Goal: Task Accomplishment & Management: Complete application form

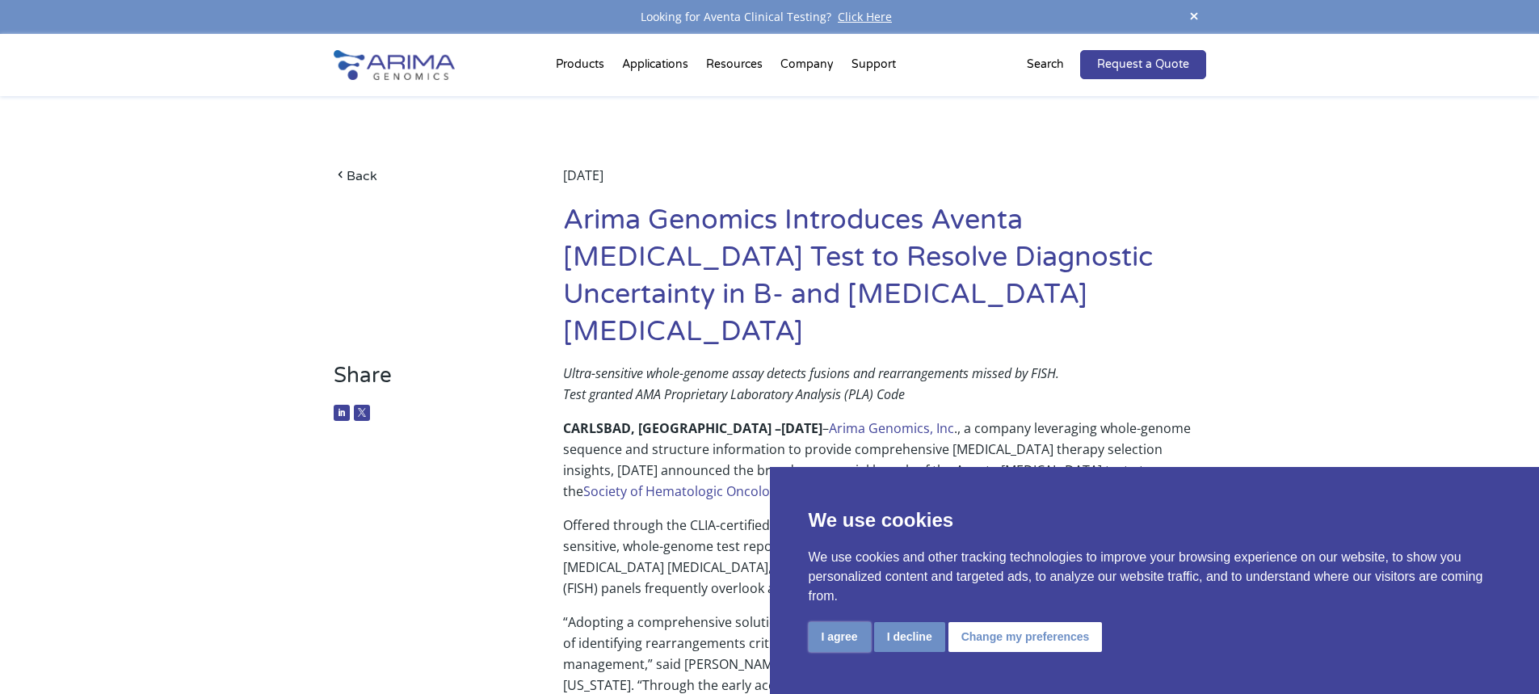
click at [847, 635] on button "I agree" at bounding box center [840, 637] width 62 height 30
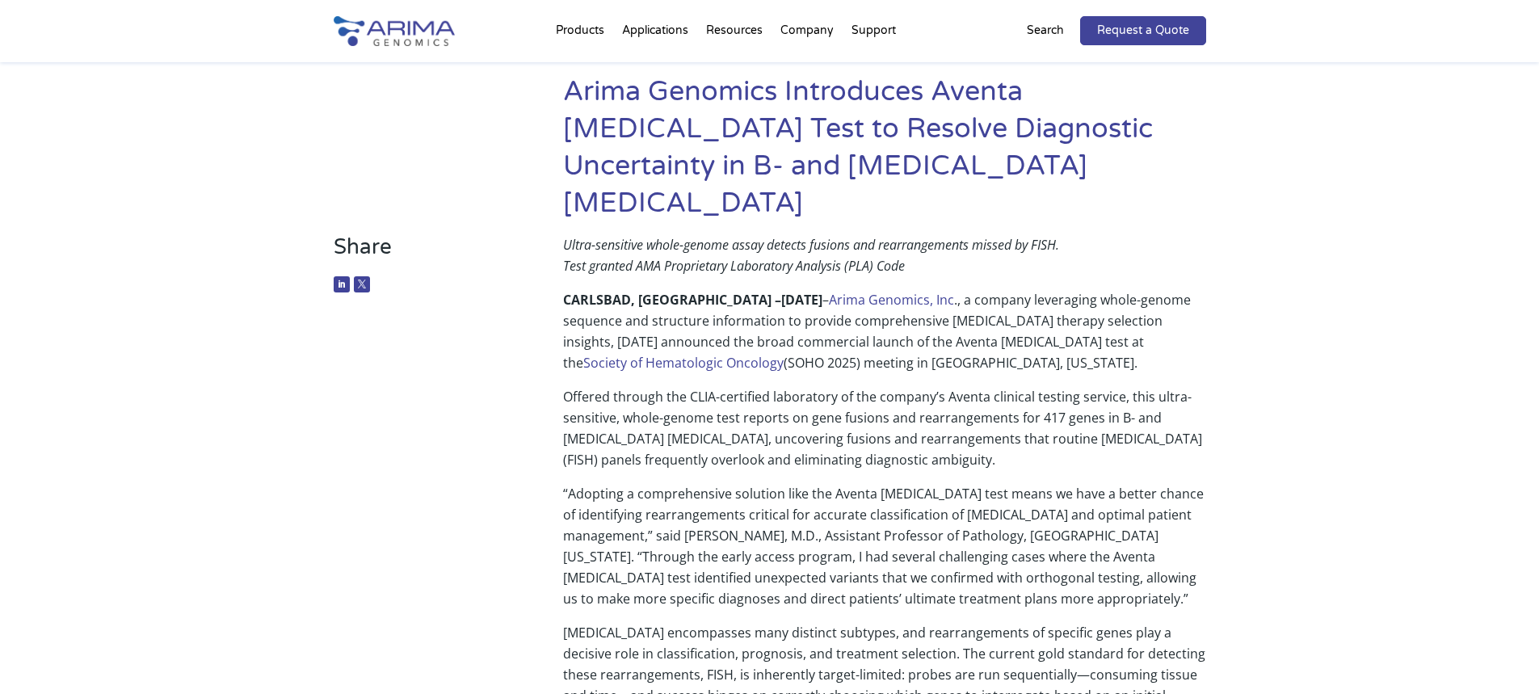
scroll to position [129, 0]
drag, startPoint x: 943, startPoint y: 359, endPoint x: 1118, endPoint y: 360, distance: 175.3
click at [1118, 385] on p "Offered through the CLIA-certified laboratory of the company’s Aventa clinical …" at bounding box center [884, 433] width 642 height 97
copy p "Aventa clinical testing service"
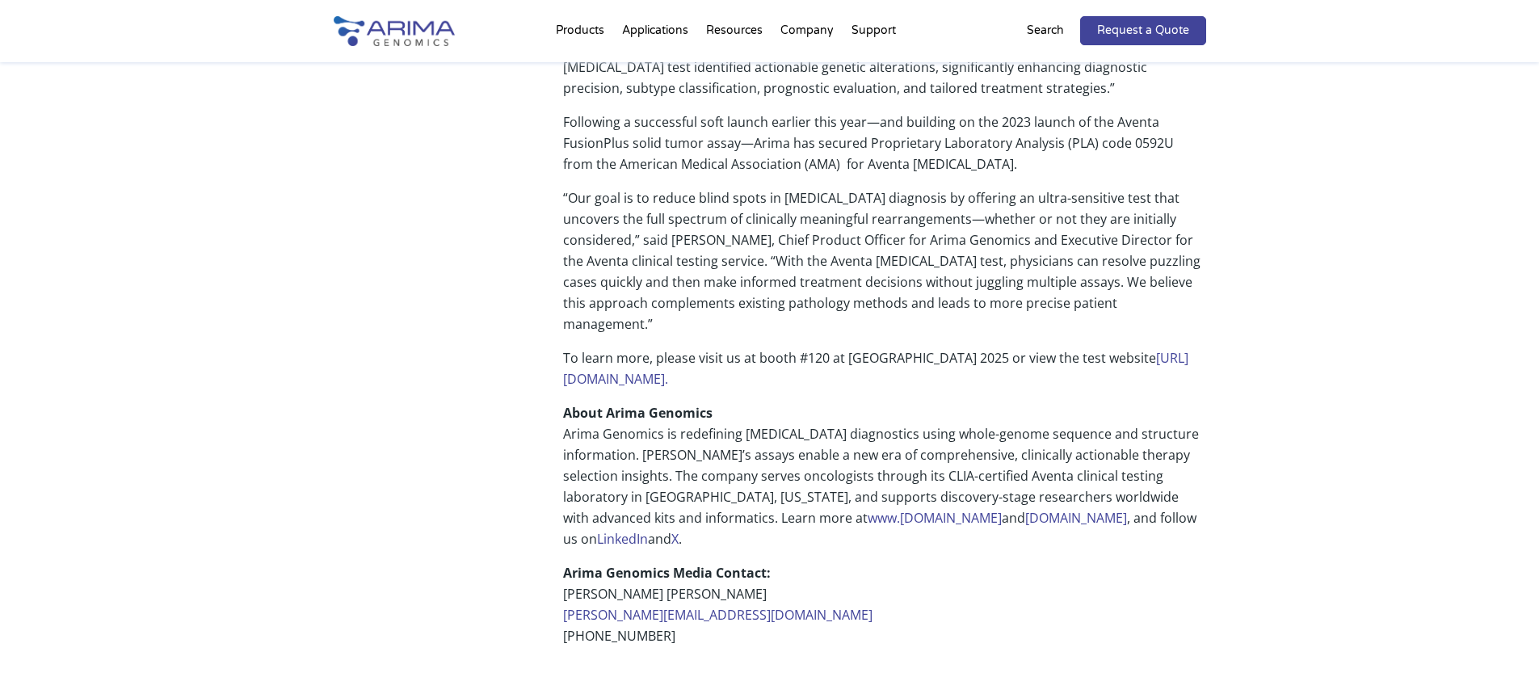
scroll to position [1091, 0]
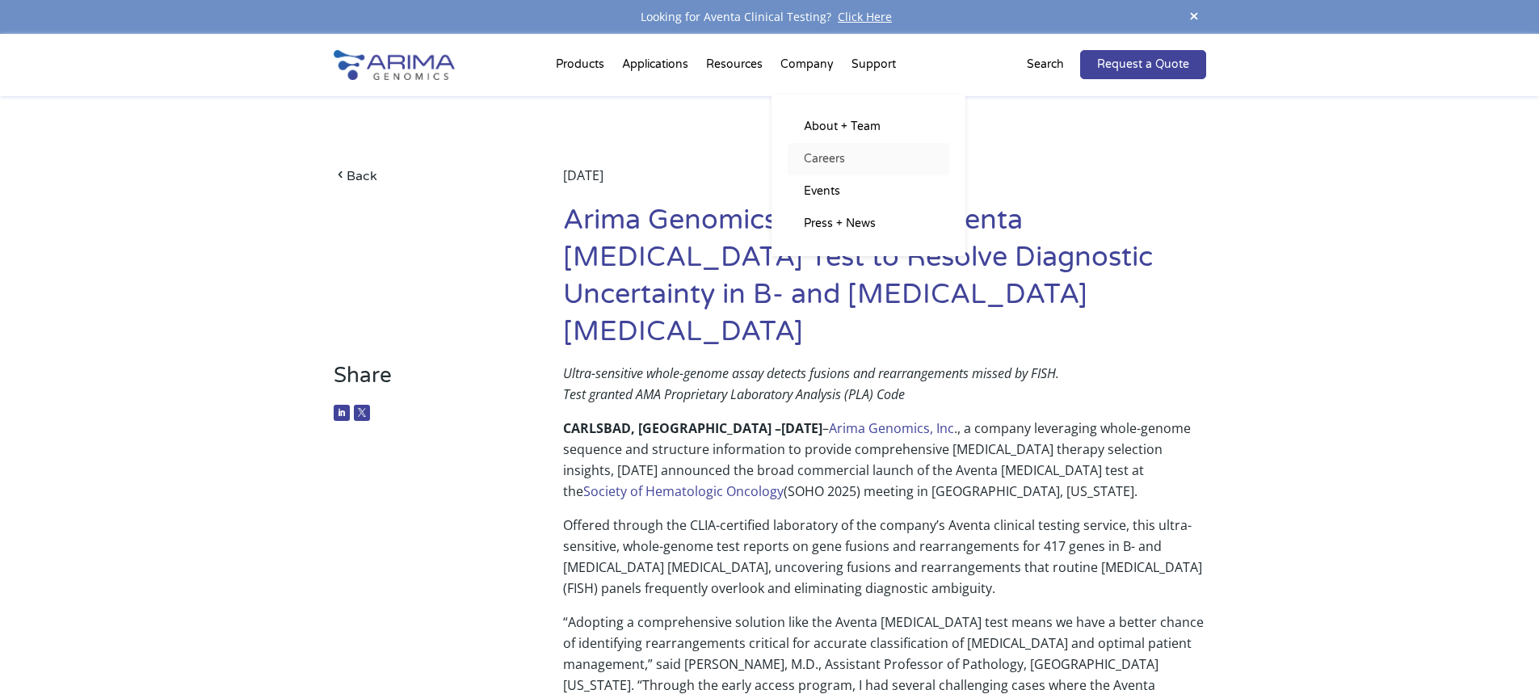
click at [815, 159] on link "Careers" at bounding box center [869, 159] width 162 height 32
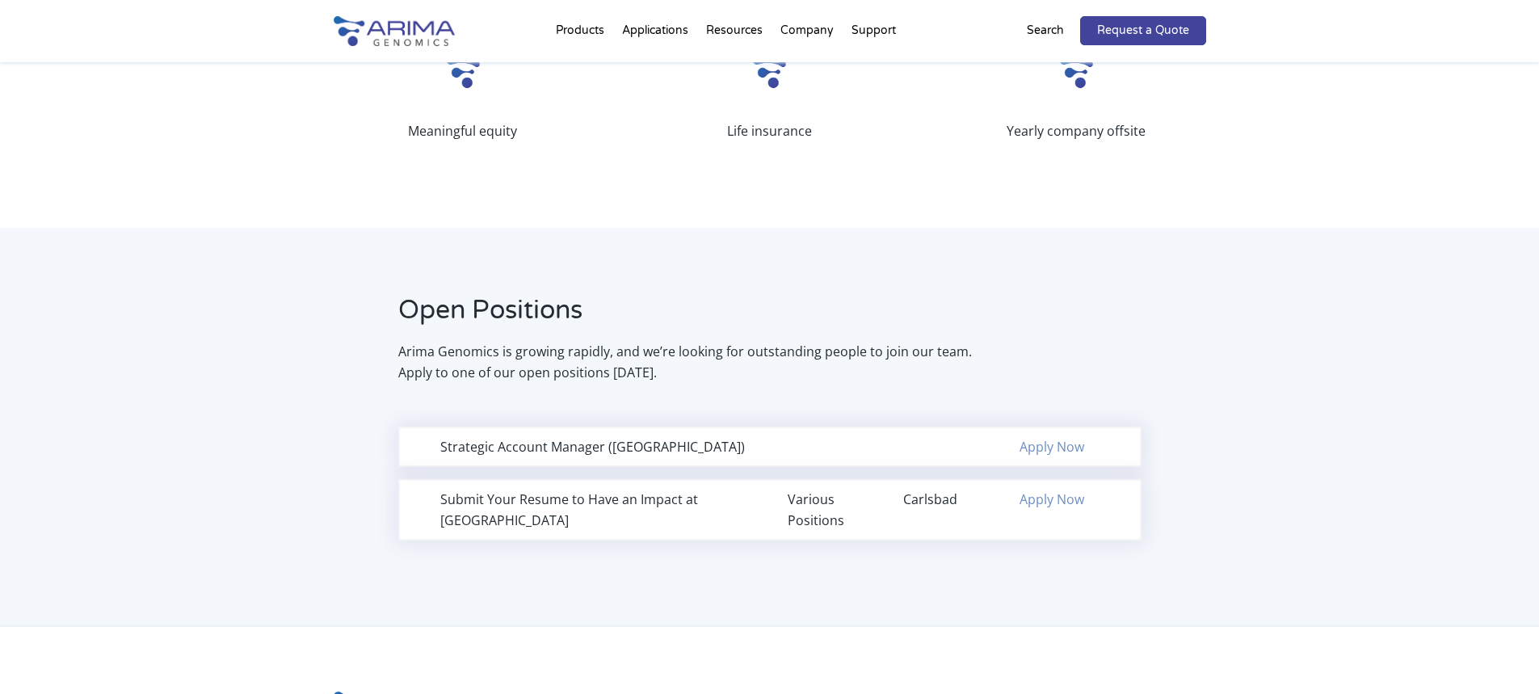
scroll to position [840, 0]
click at [1075, 444] on link "Apply Now" at bounding box center [1051, 444] width 65 height 18
